Goal: Task Accomplishment & Management: Manage account settings

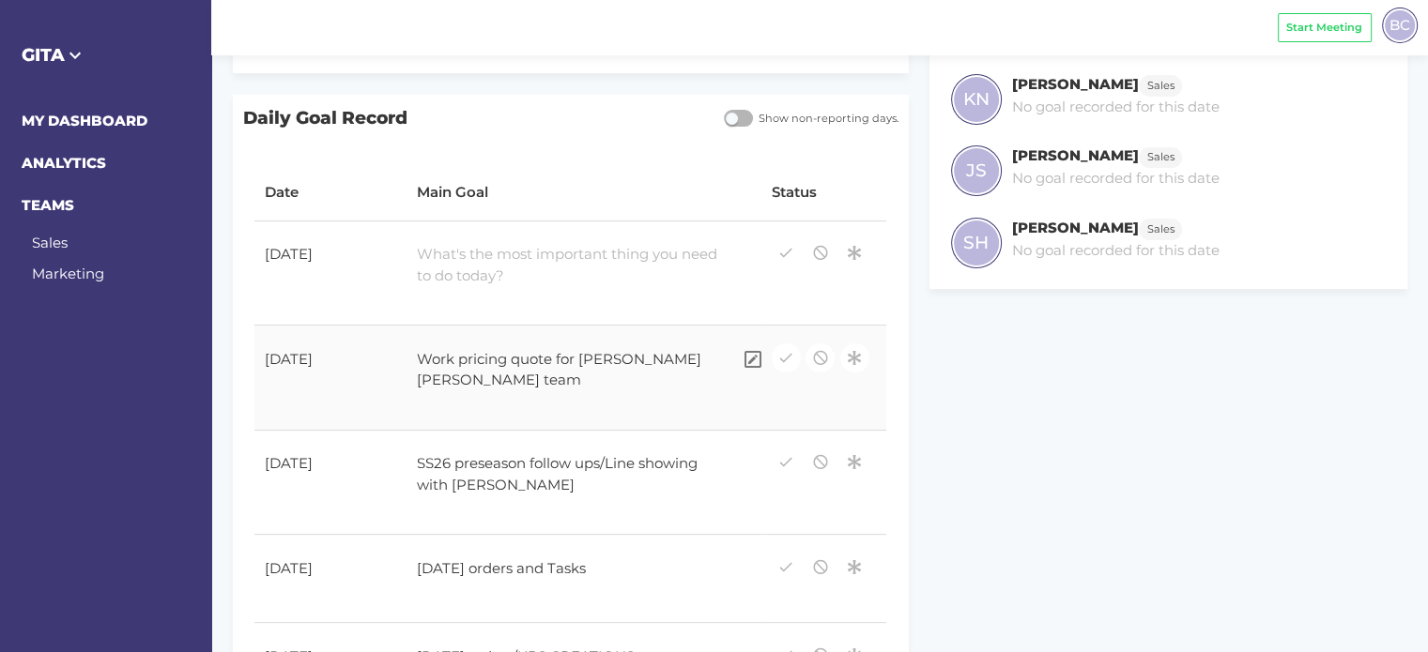
scroll to position [376, 0]
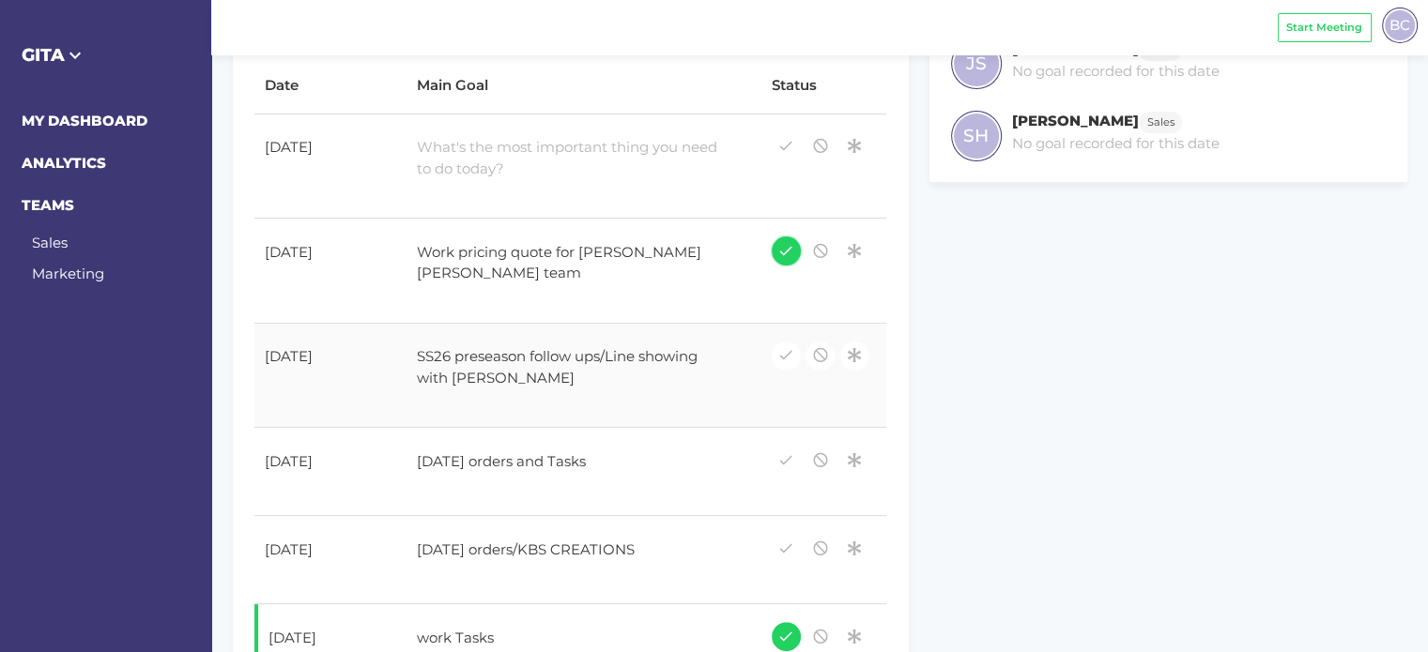
drag, startPoint x: 787, startPoint y: 257, endPoint x: 770, endPoint y: 337, distance: 81.6
click at [787, 257] on icon "button" at bounding box center [785, 250] width 17 height 25
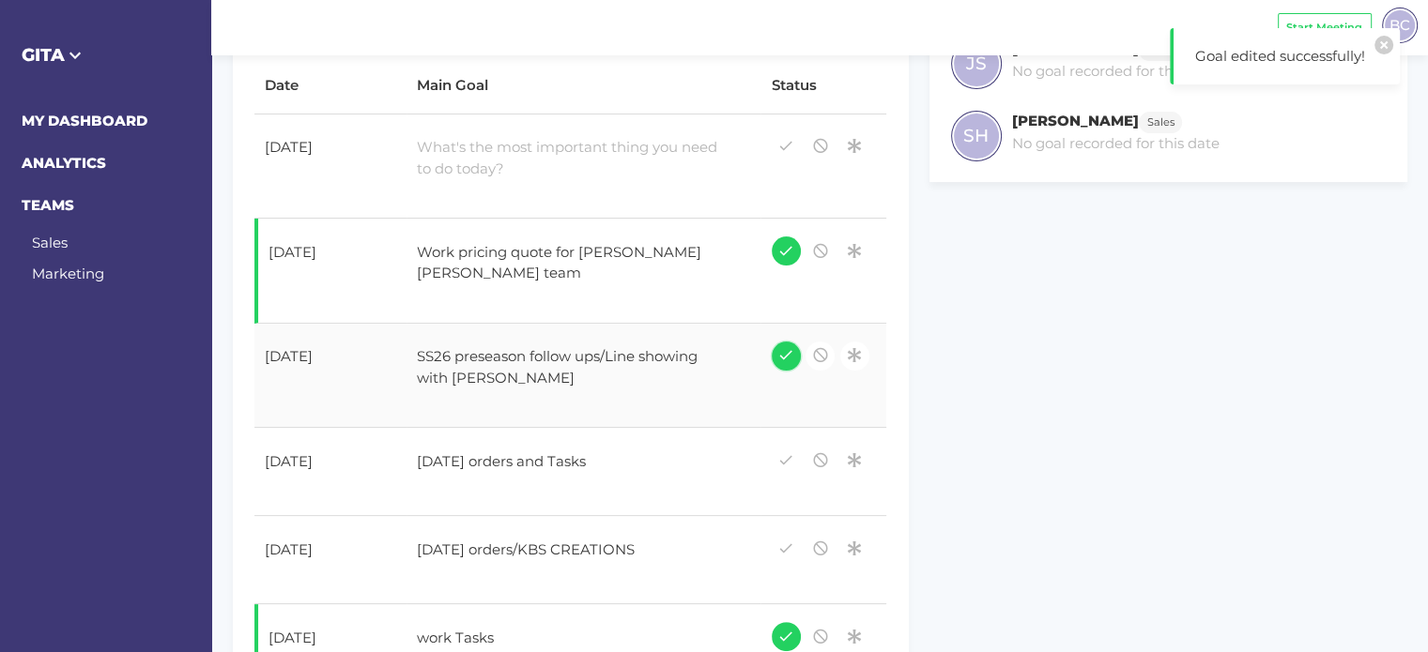
click at [788, 359] on icon "button" at bounding box center [785, 355] width 17 height 25
click at [784, 462] on icon "button" at bounding box center [785, 459] width 17 height 25
click at [778, 546] on icon "button" at bounding box center [785, 547] width 17 height 25
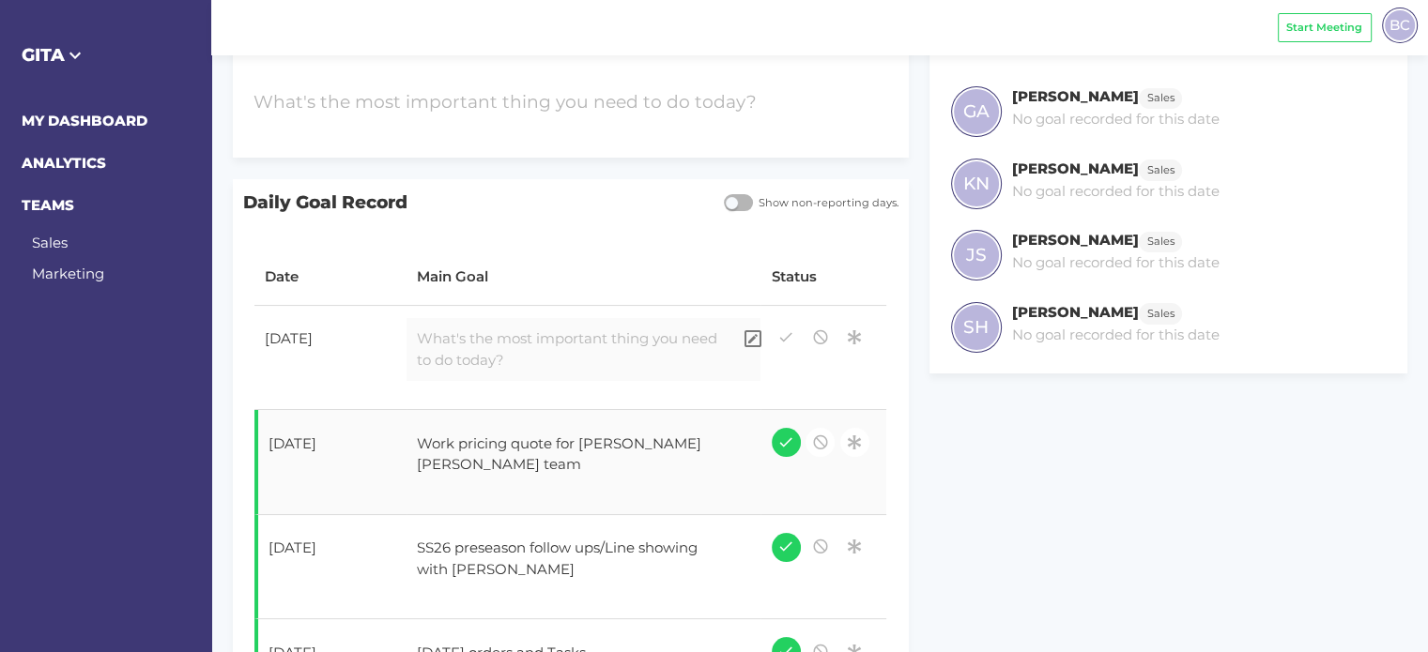
scroll to position [188, 0]
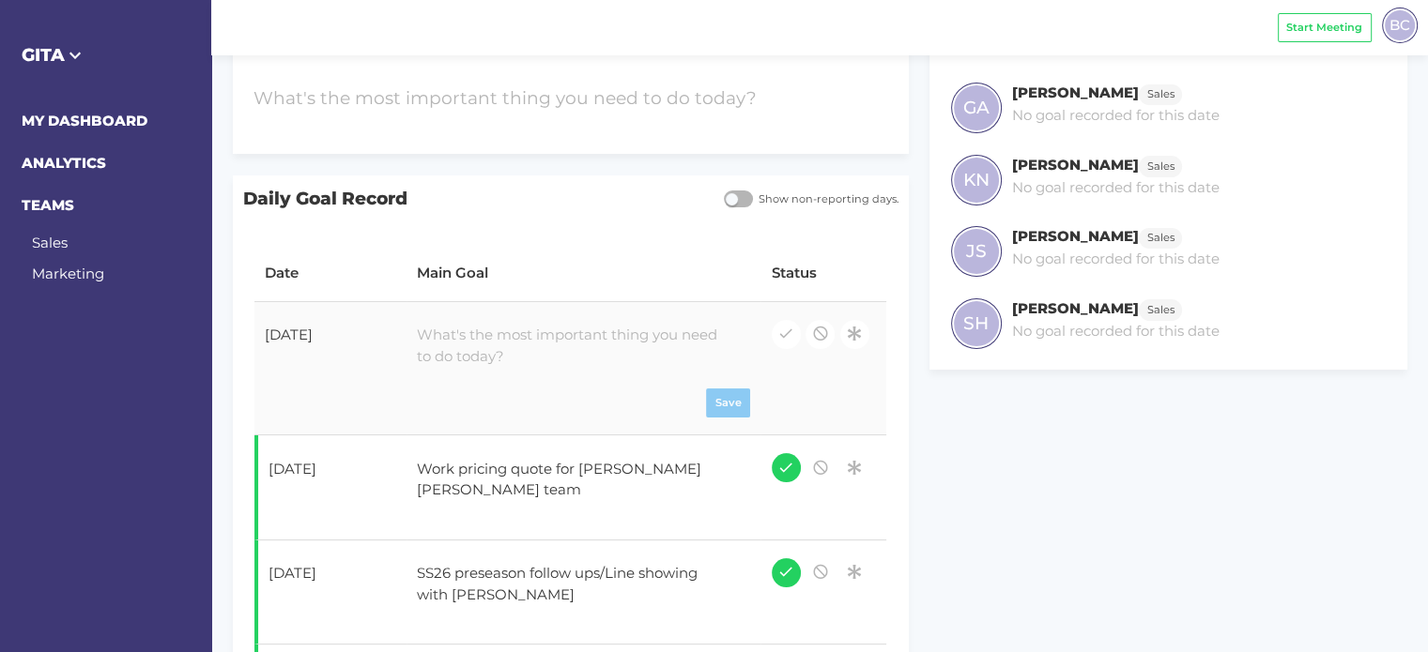
click at [471, 345] on div at bounding box center [569, 347] width 325 height 64
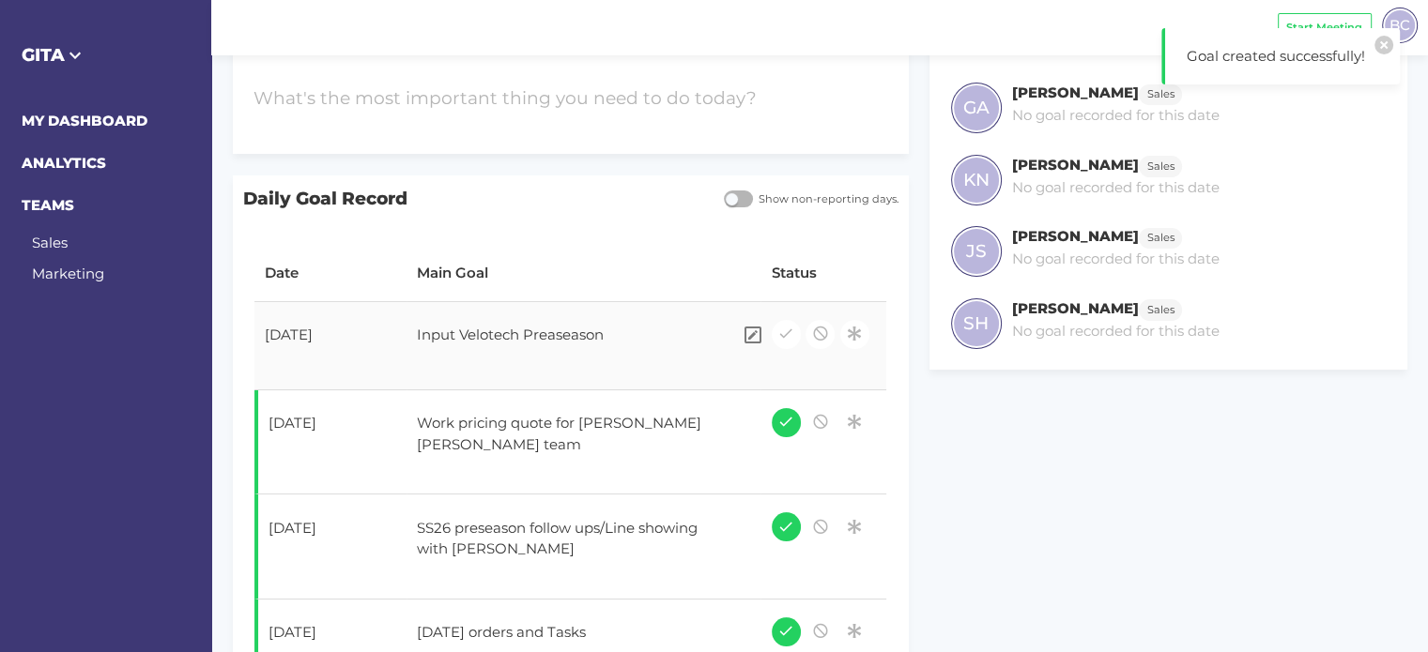
click at [556, 330] on div "Input Velotech Preaseason" at bounding box center [569, 338] width 325 height 47
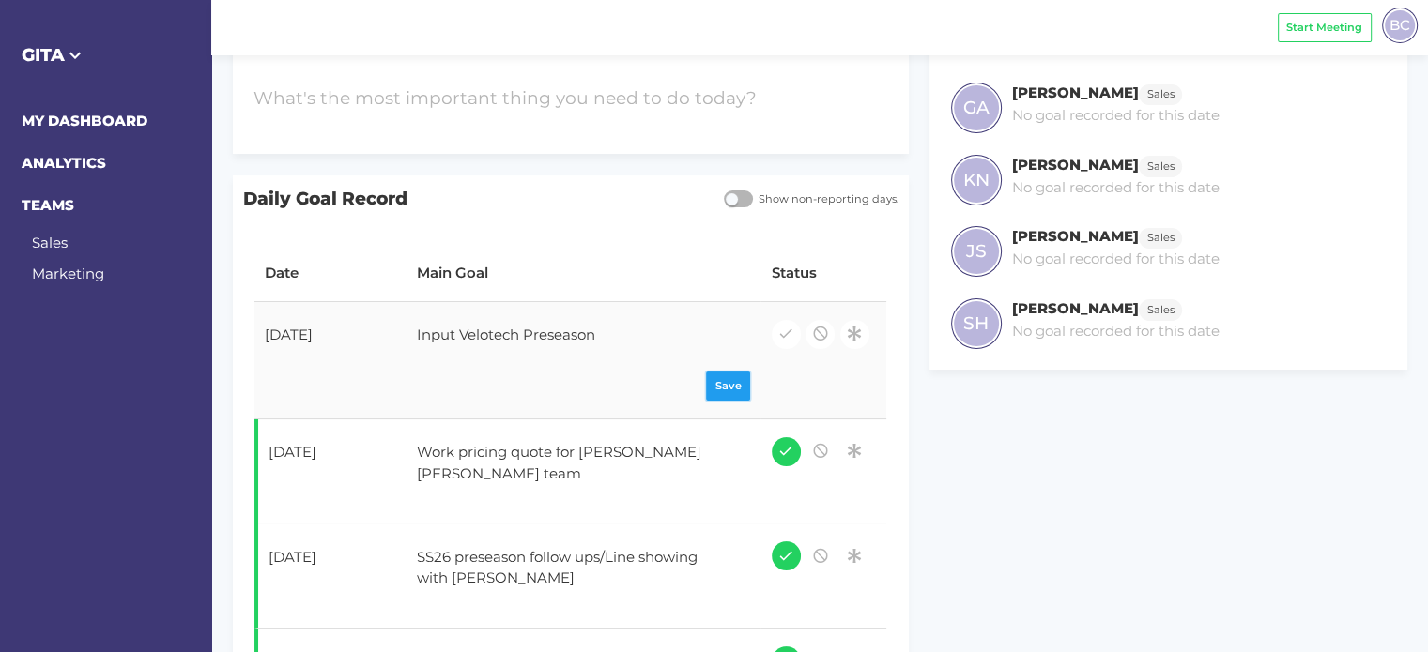
click at [718, 386] on div "Save" at bounding box center [583, 386] width 333 height 29
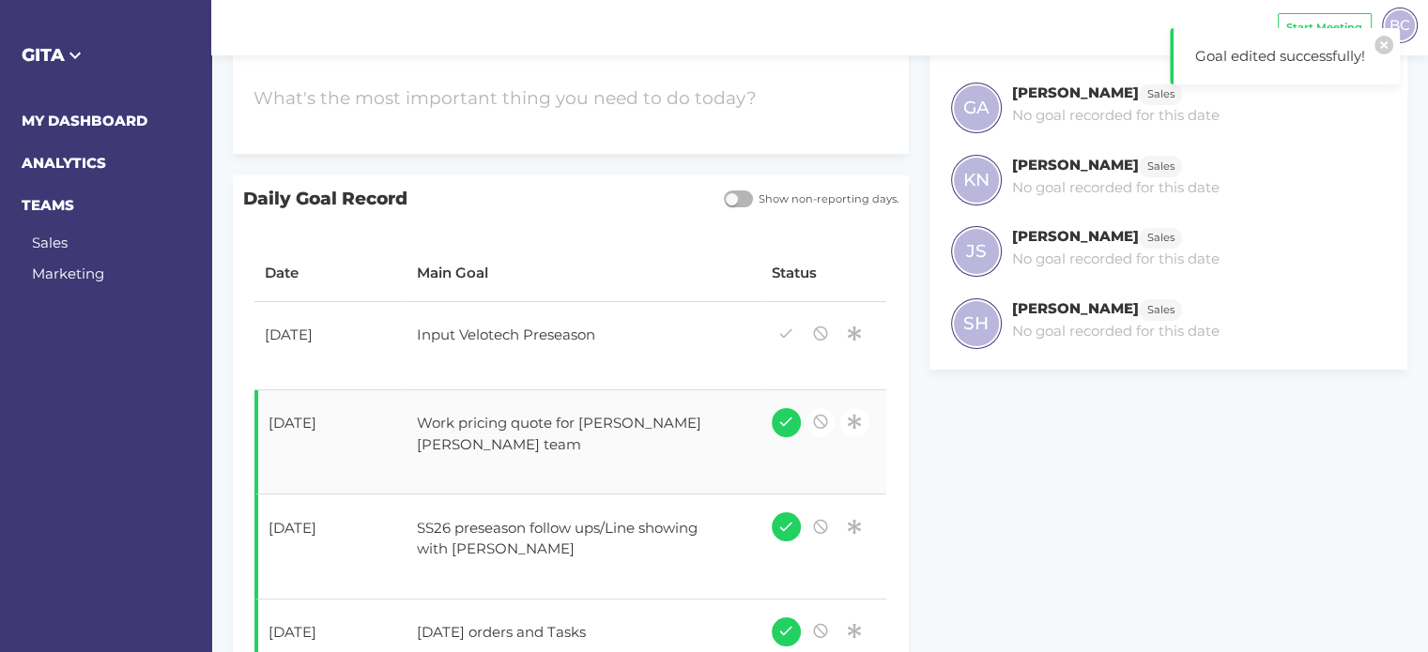
scroll to position [0, 0]
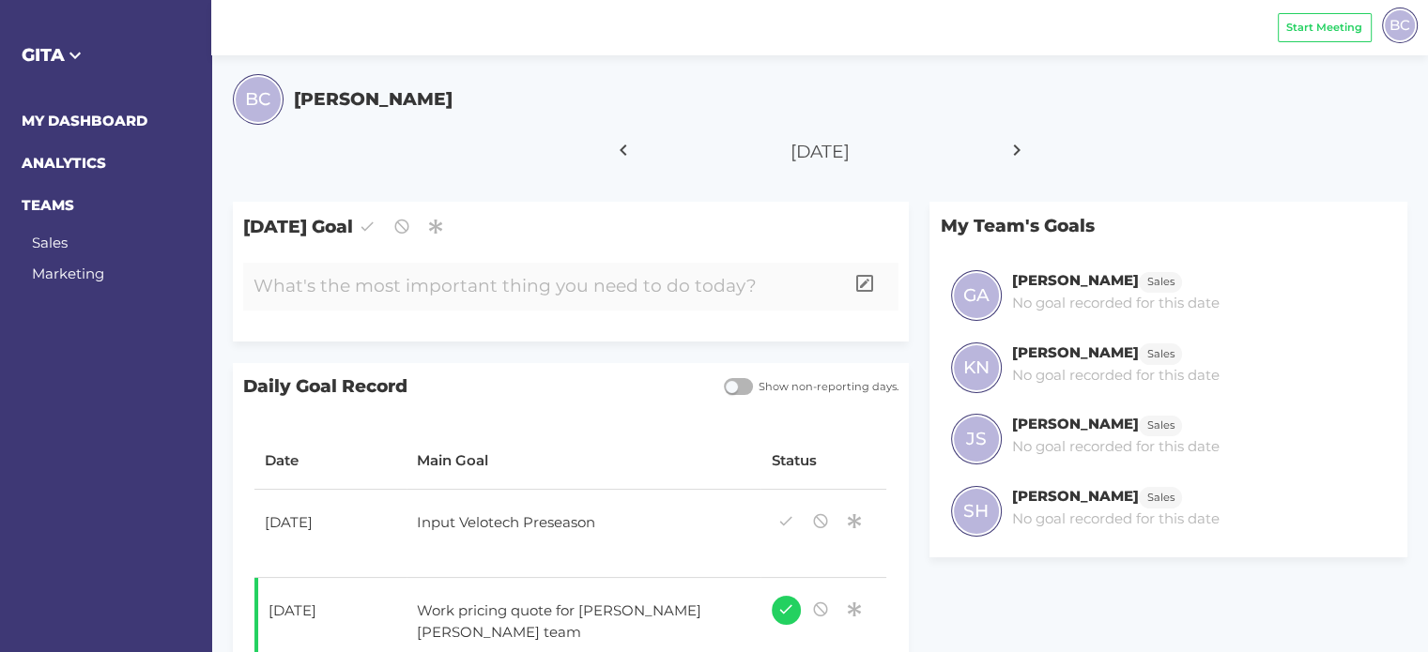
click at [365, 295] on div at bounding box center [543, 287] width 601 height 48
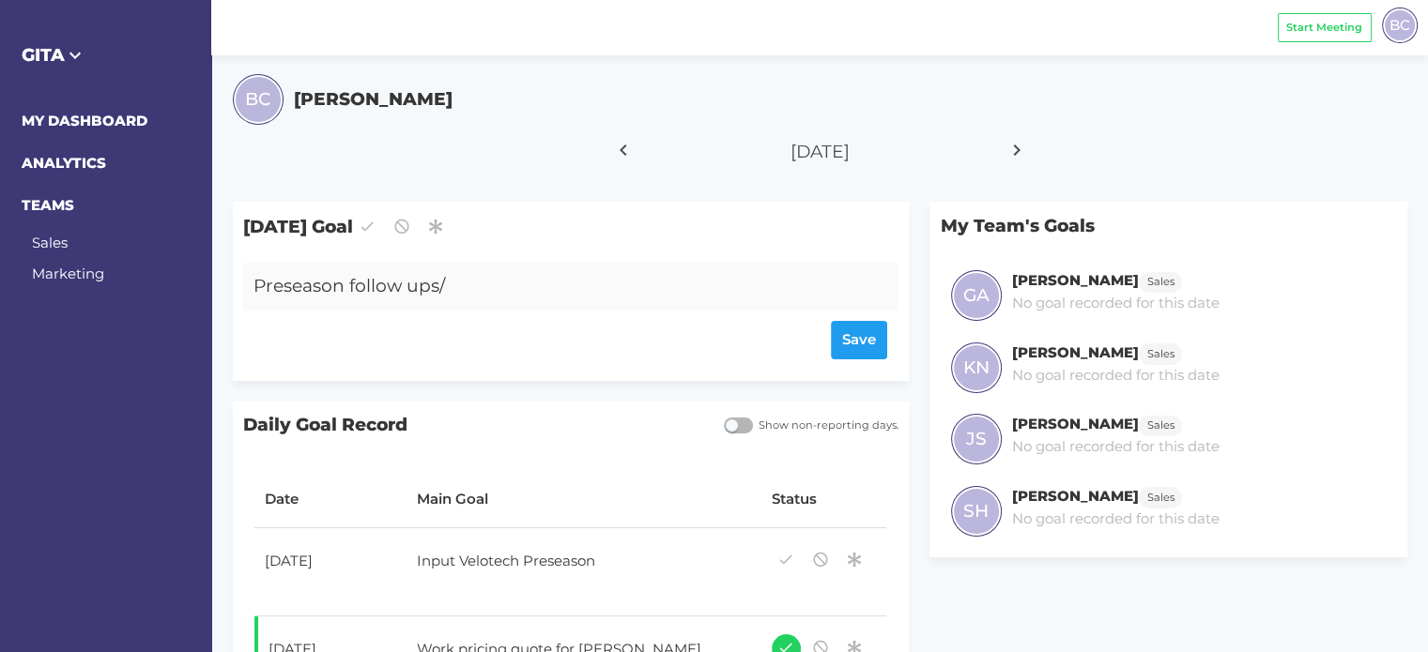
drag, startPoint x: 370, startPoint y: 288, endPoint x: 701, endPoint y: 272, distance: 331.8
click at [702, 272] on div "Preseason follow ups/" at bounding box center [543, 287] width 601 height 48
click at [871, 342] on div "Save" at bounding box center [570, 340] width 634 height 38
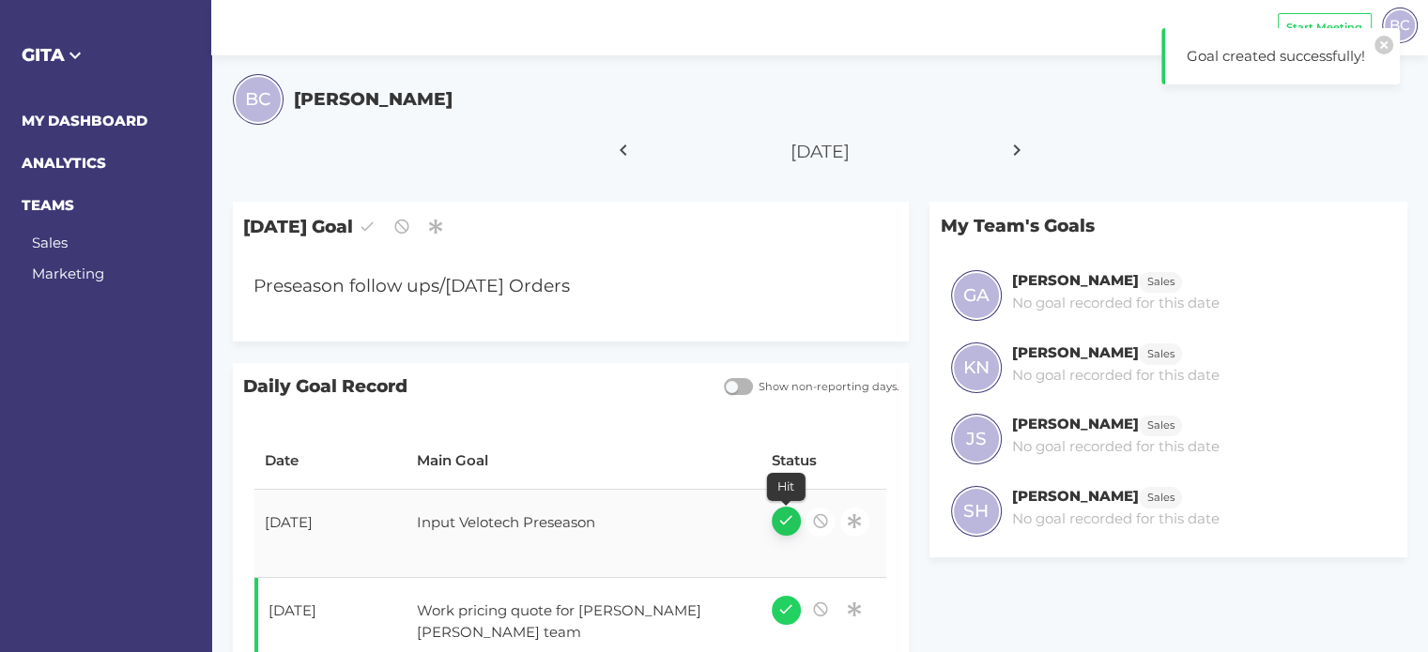
click at [791, 521] on icon "button" at bounding box center [785, 520] width 17 height 25
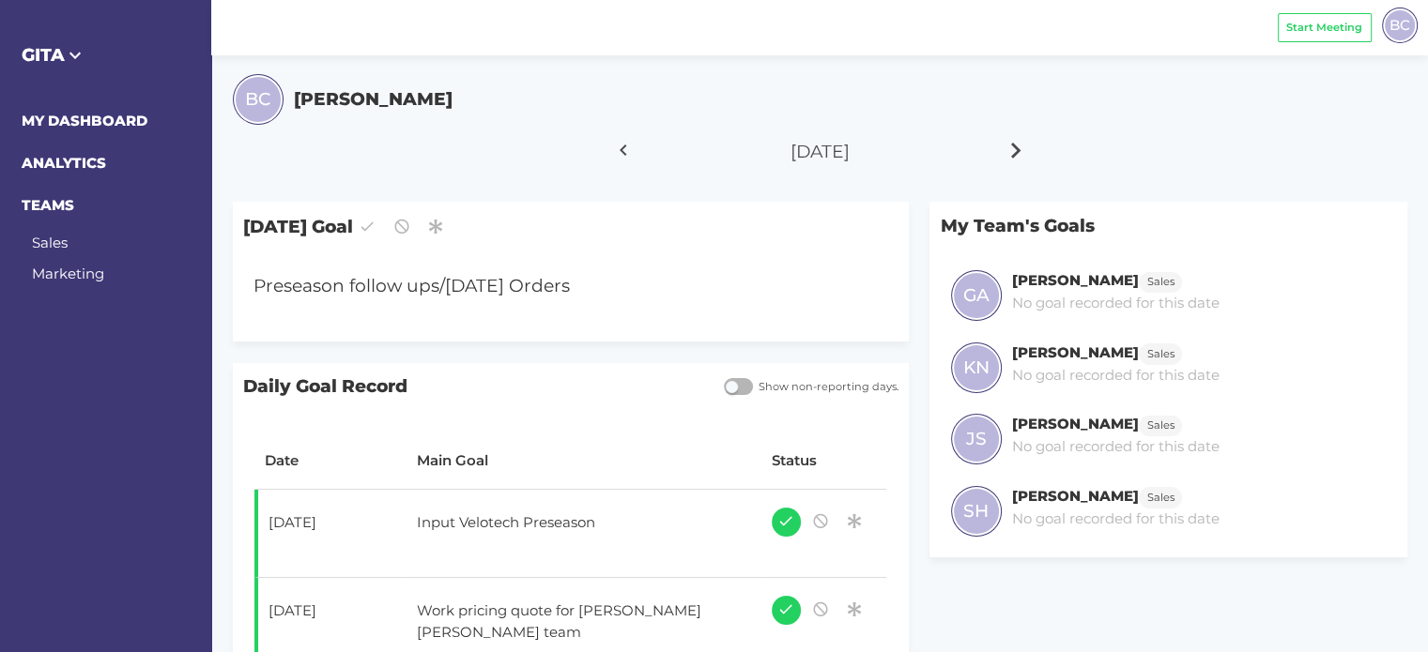
click at [1016, 150] on icon at bounding box center [1017, 150] width 32 height 47
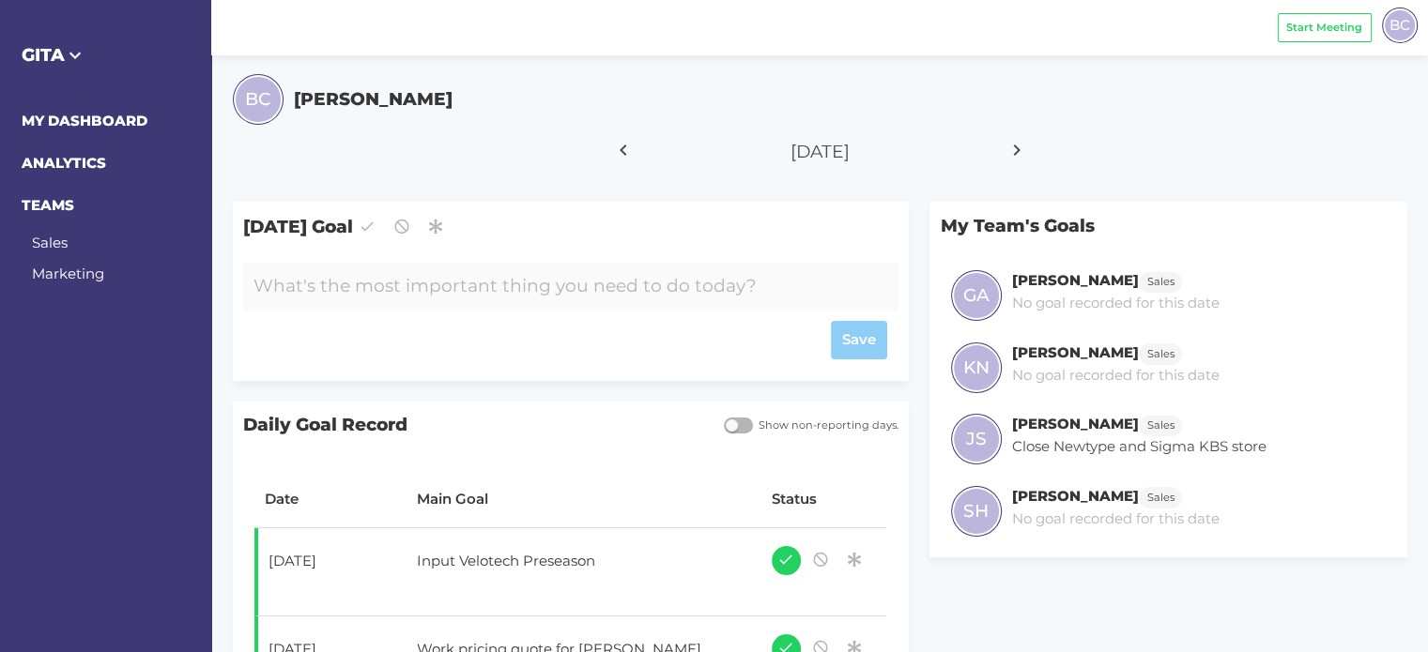
click at [364, 298] on div at bounding box center [543, 287] width 601 height 48
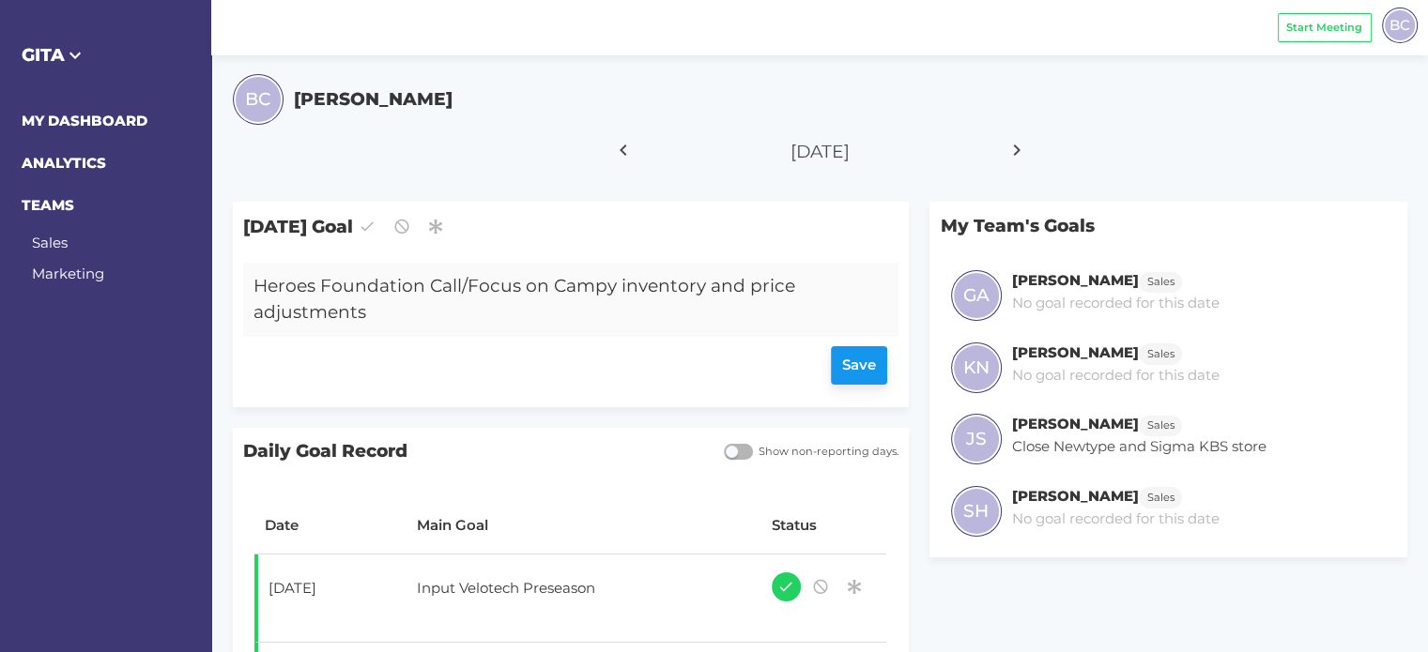
click at [858, 366] on div "Save" at bounding box center [570, 366] width 634 height 38
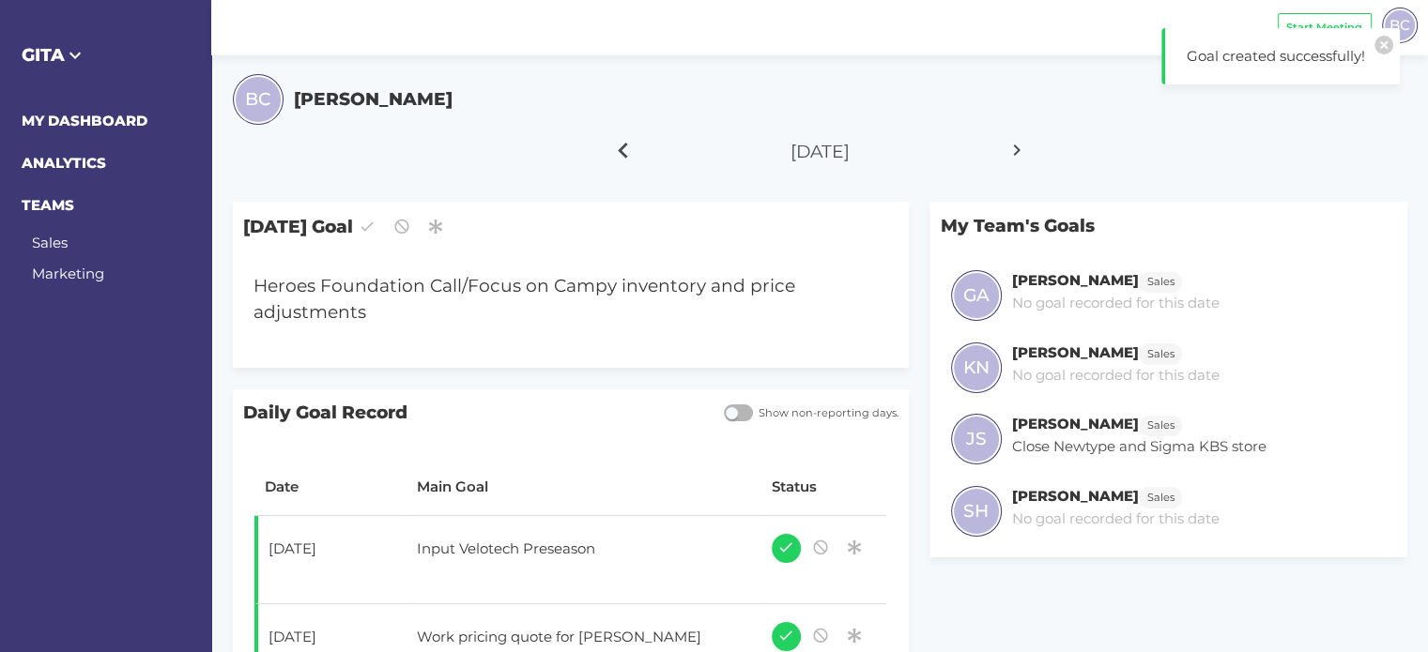
click at [627, 150] on icon at bounding box center [623, 150] width 32 height 47
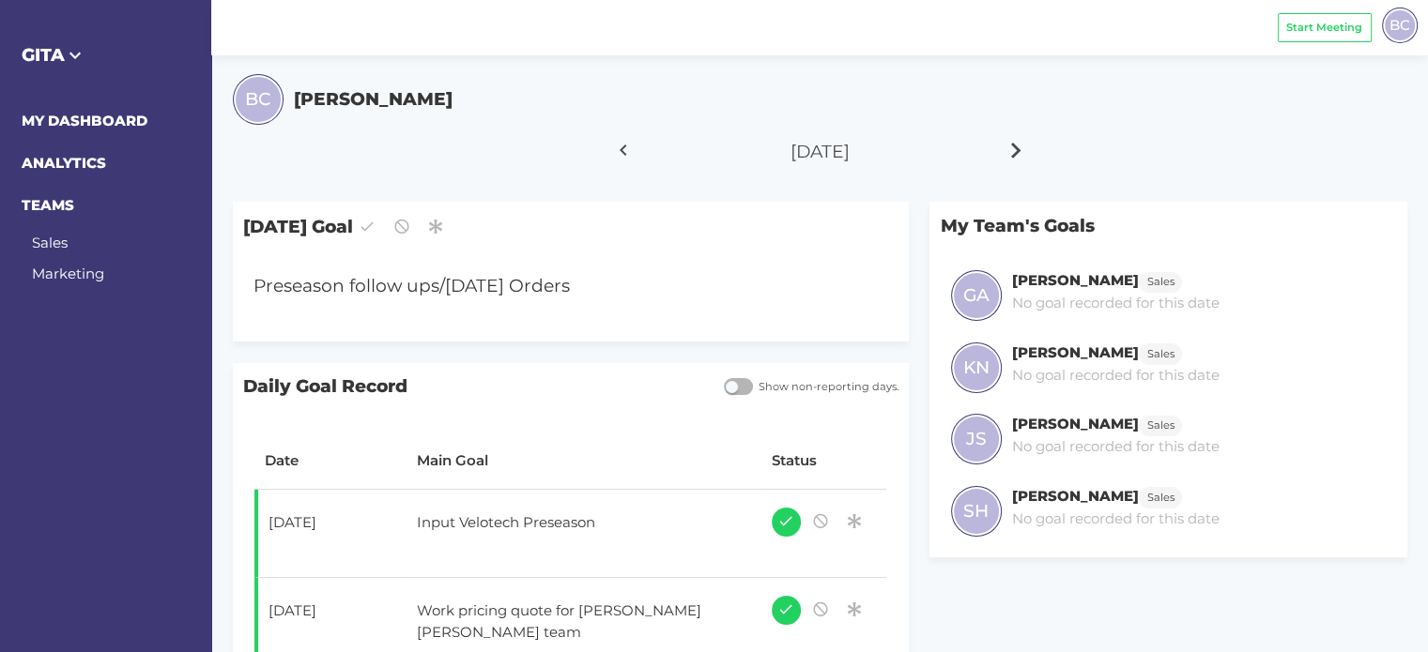
click at [1021, 149] on icon at bounding box center [1017, 150] width 32 height 47
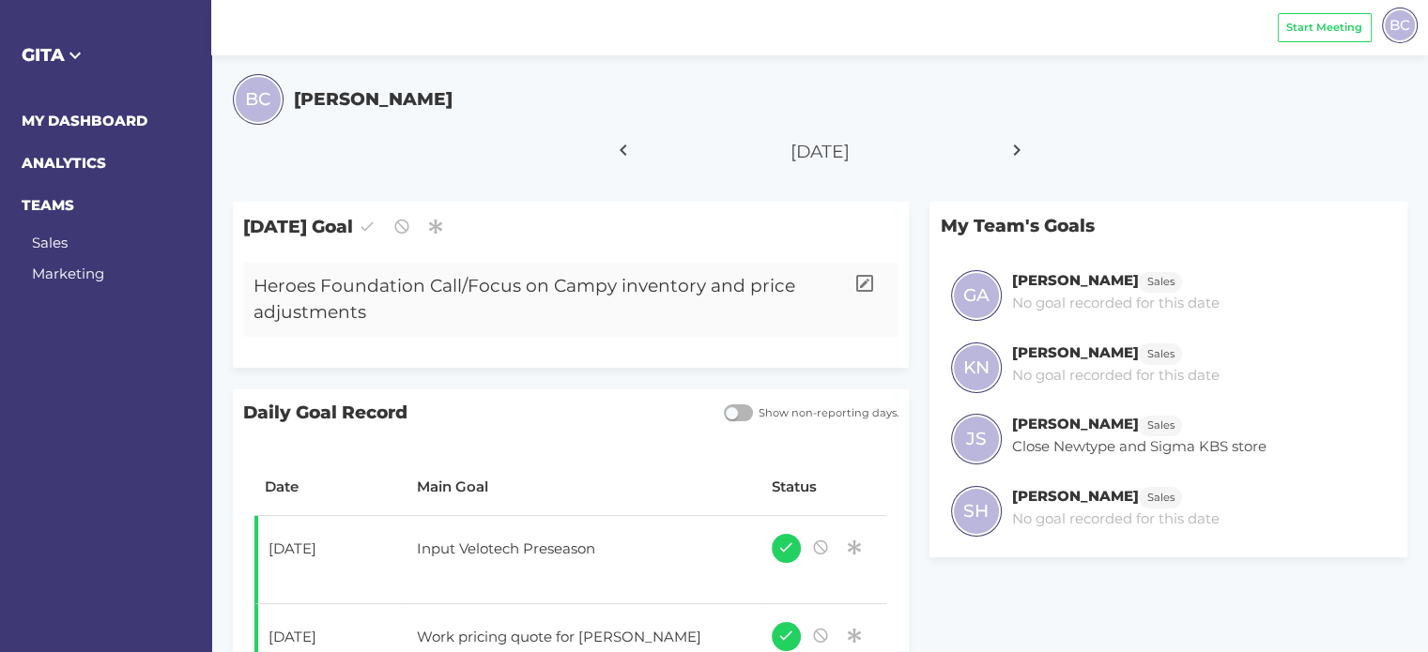
click at [434, 326] on div "Heroes Foundation Call/Focus on Campy inventory and price adjustments" at bounding box center [543, 300] width 601 height 74
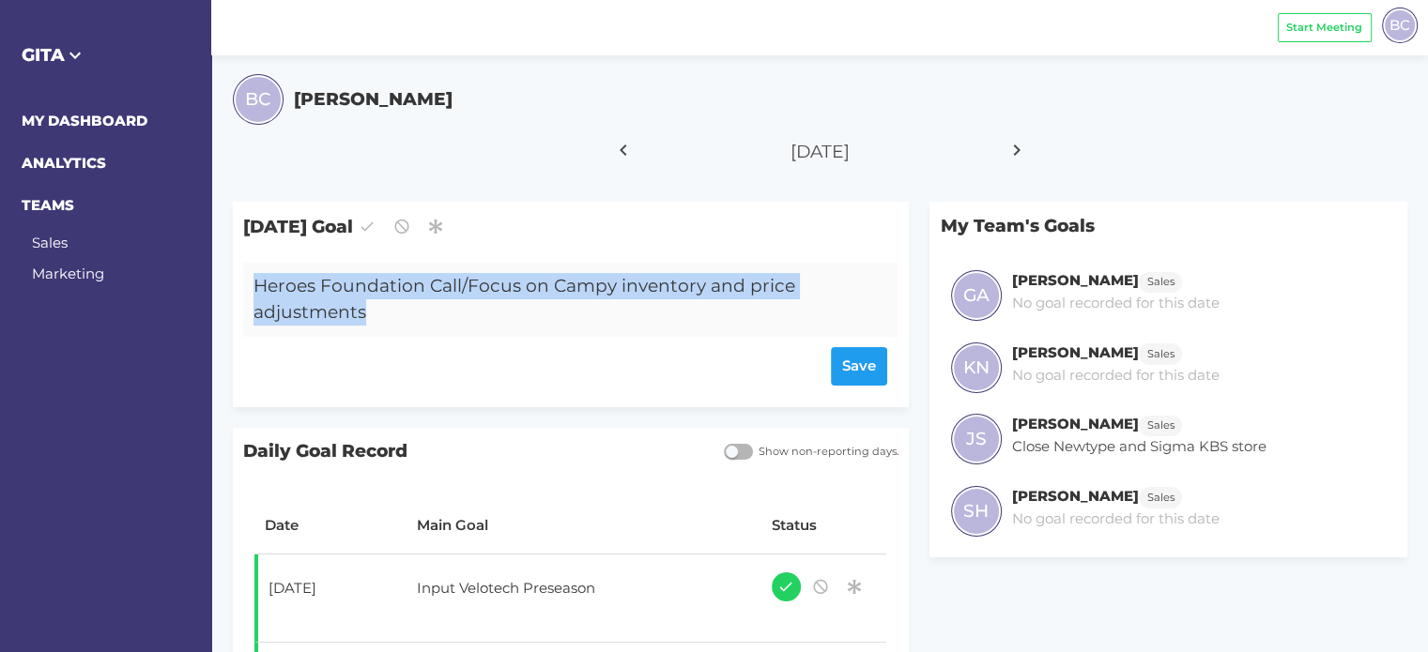
drag, startPoint x: 393, startPoint y: 316, endPoint x: 248, endPoint y: 290, distance: 147.9
click at [248, 290] on div "Heroes Foundation Call/Focus on Campy inventory and price adjustments" at bounding box center [543, 300] width 601 height 74
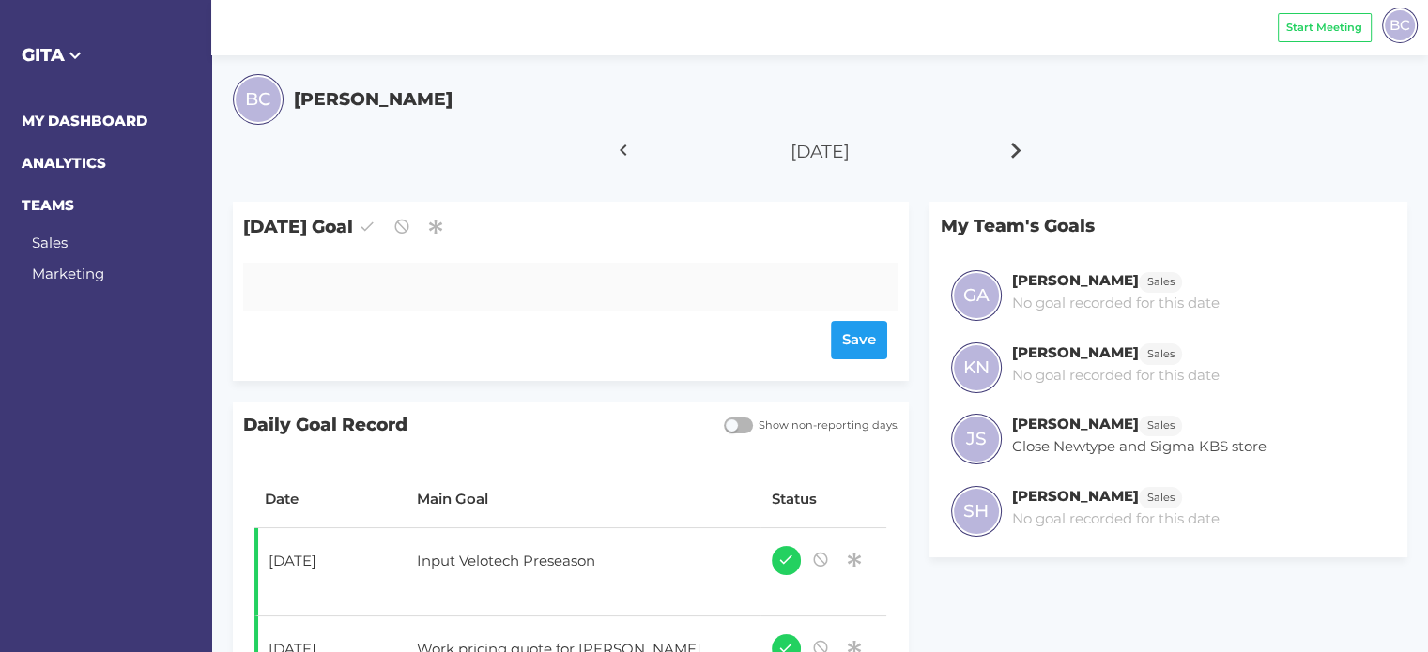
click at [1017, 153] on icon at bounding box center [1017, 150] width 32 height 47
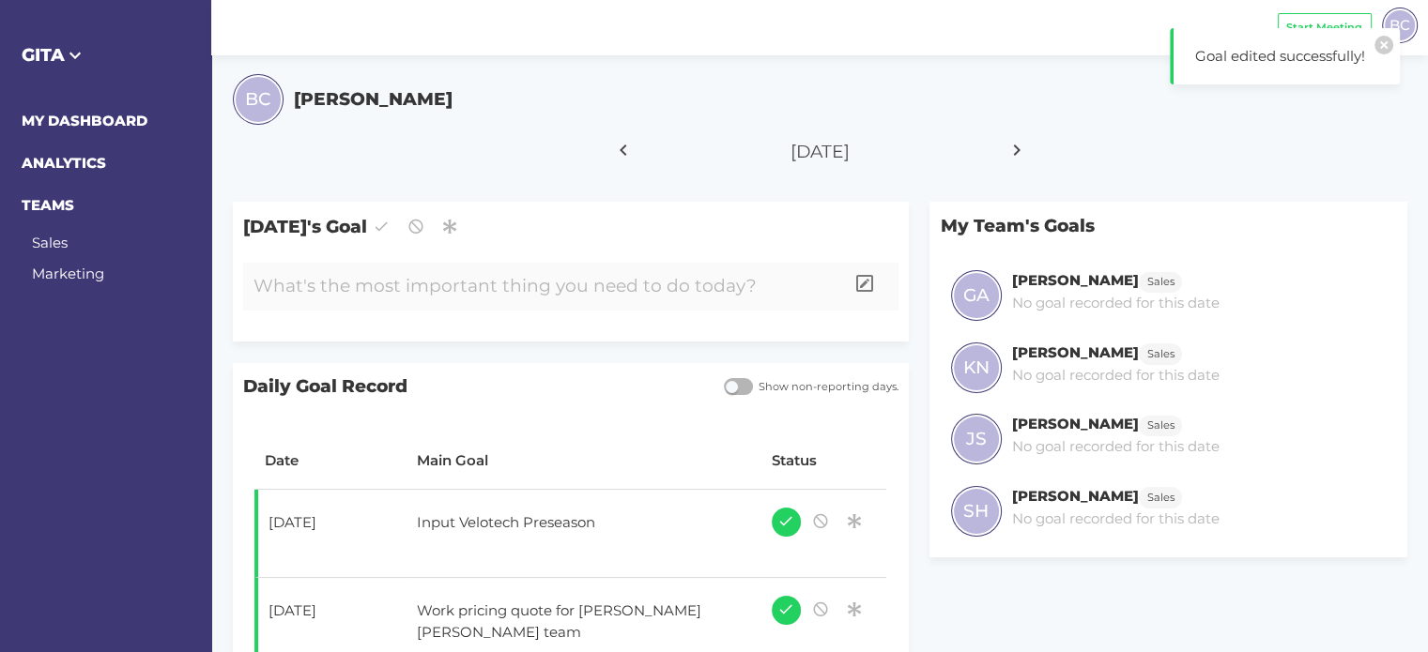
click at [438, 292] on div at bounding box center [543, 287] width 601 height 48
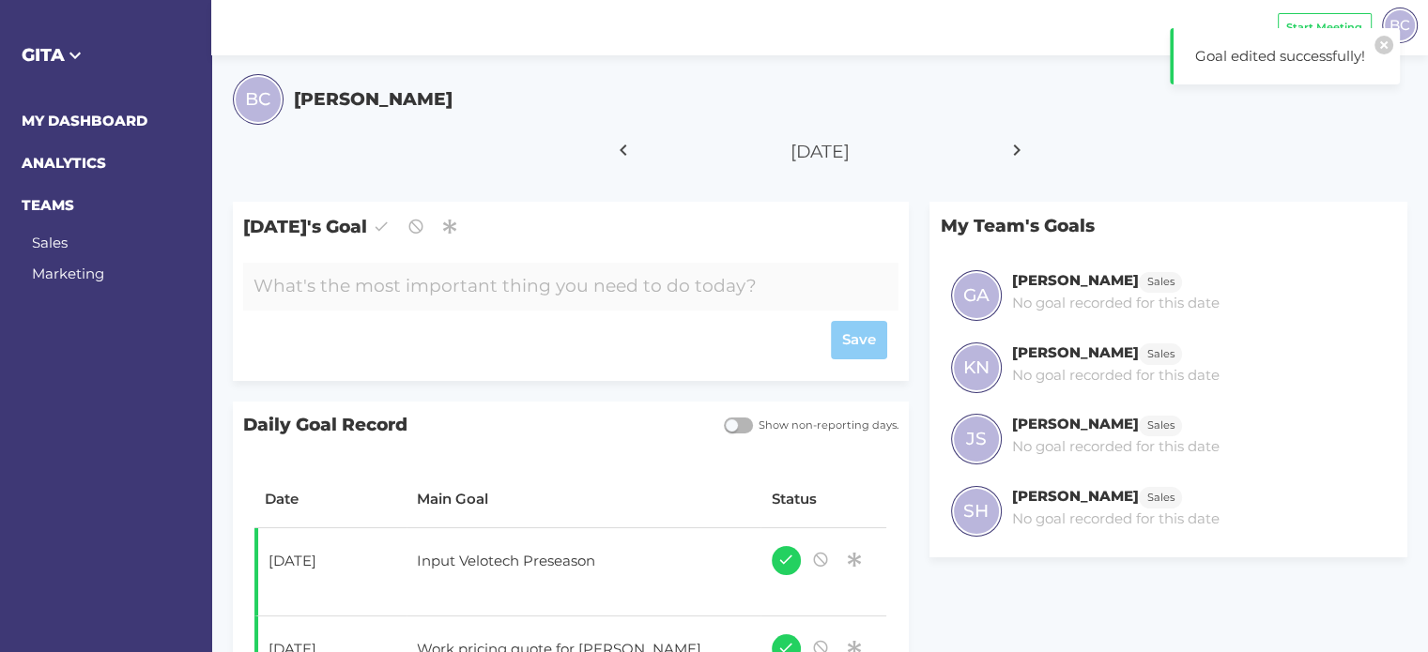
paste div
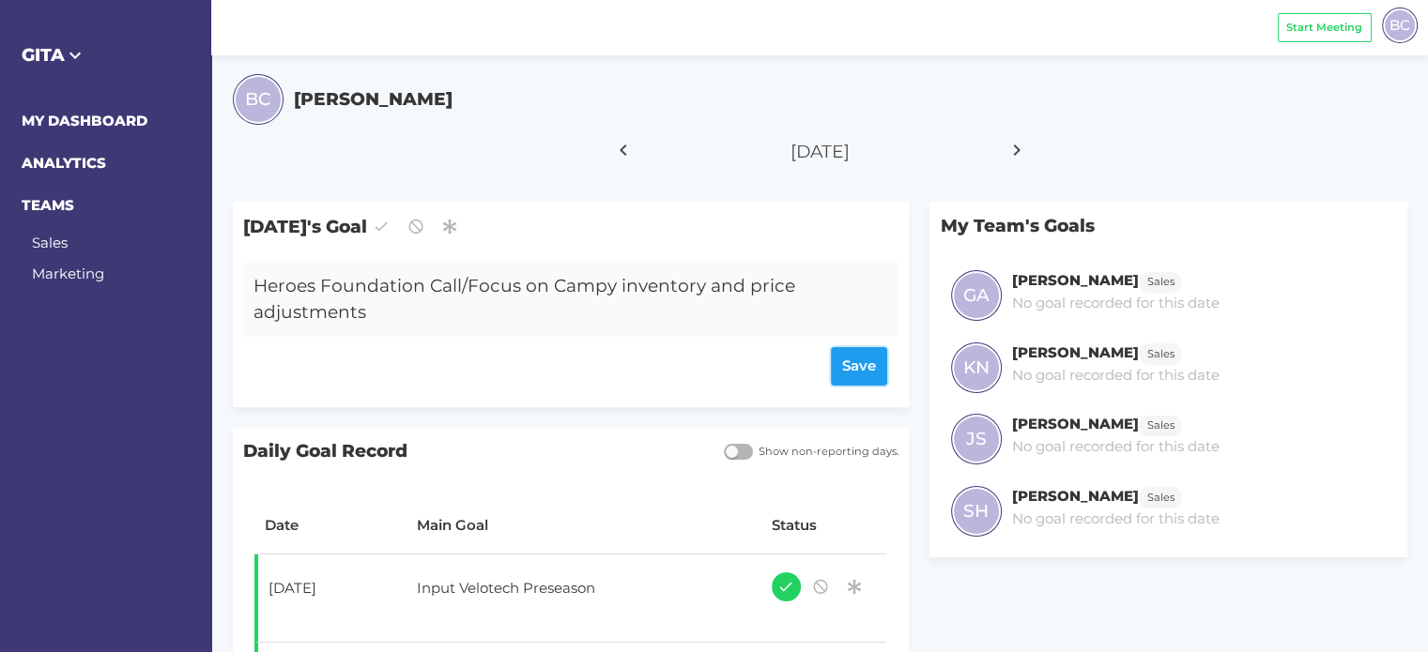
click at [849, 366] on div "Save" at bounding box center [570, 366] width 634 height 38
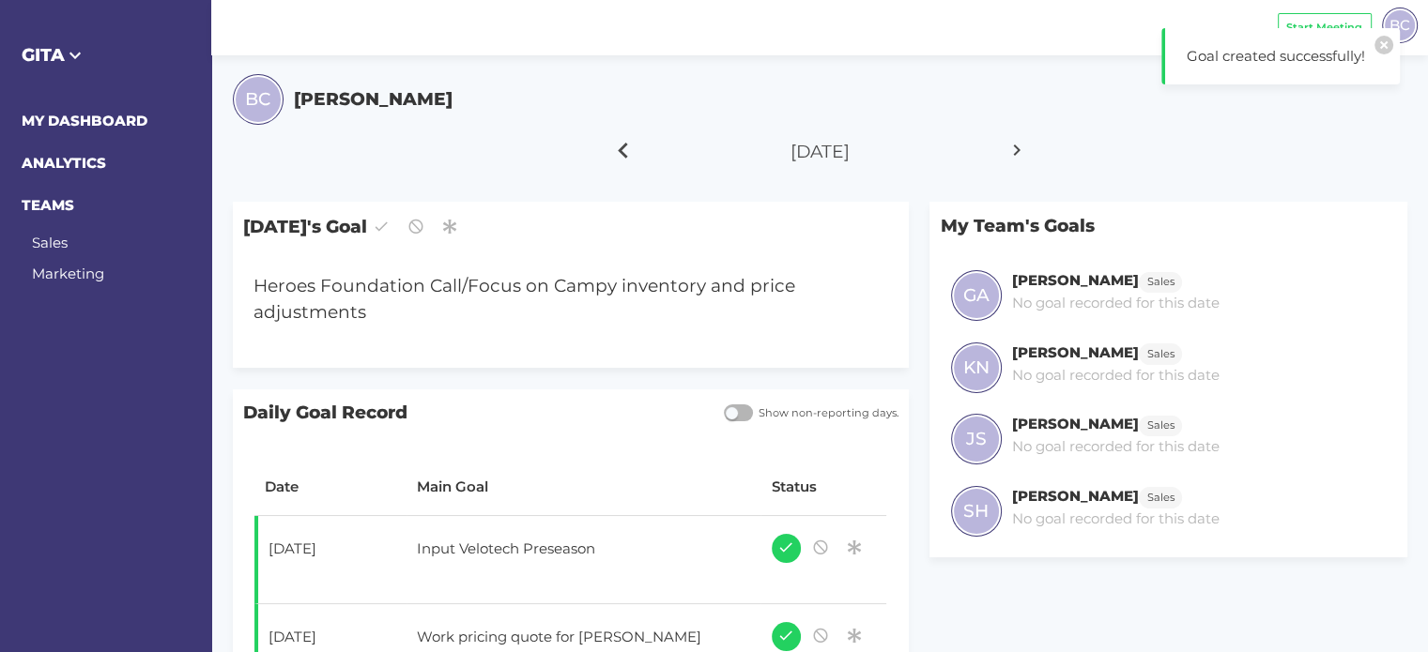
click at [623, 154] on icon at bounding box center [623, 150] width 32 height 47
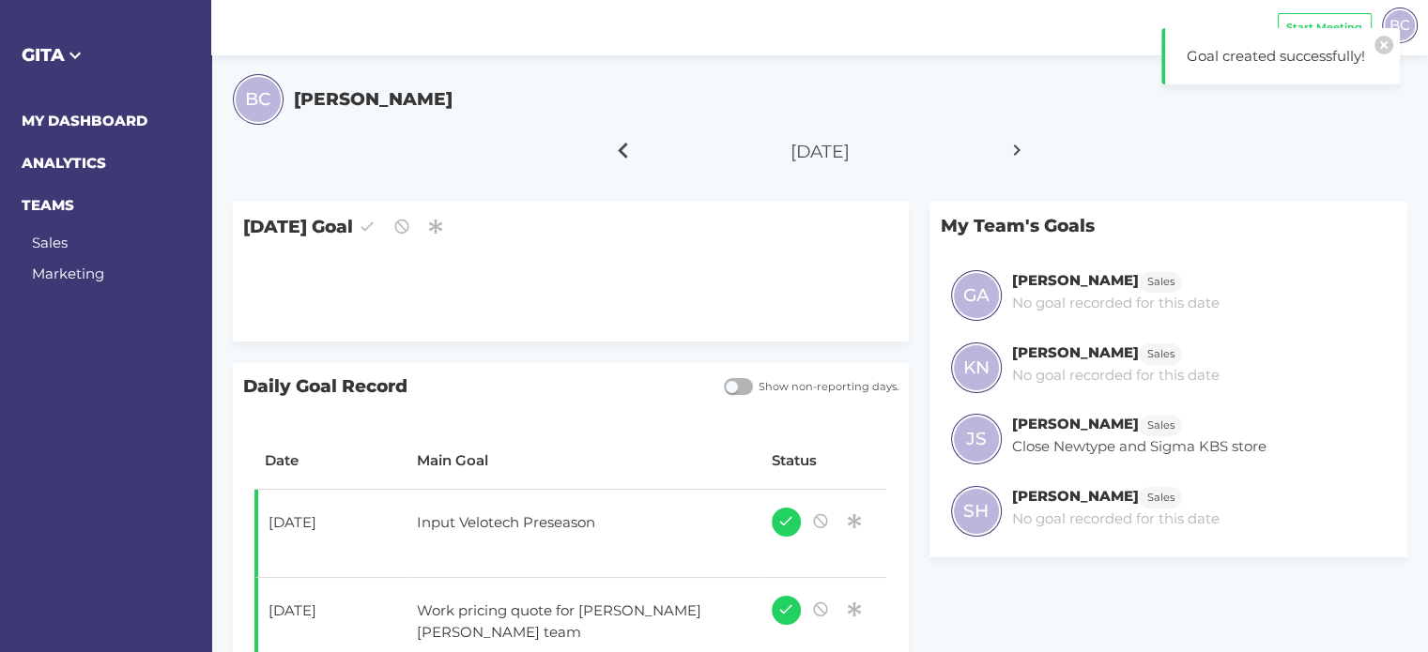
click at [618, 147] on icon at bounding box center [623, 150] width 32 height 47
